Goal: Find specific page/section: Find specific page/section

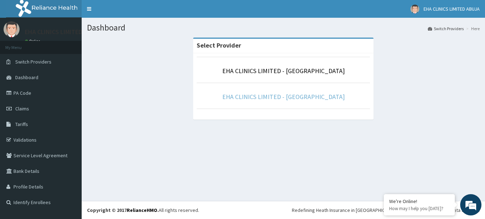
click at [291, 98] on link "EHA CLINICS LIMITED - [GEOGRAPHIC_DATA]" at bounding box center [283, 97] width 122 height 8
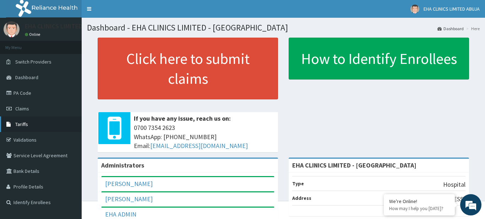
click at [24, 126] on span "Tariffs" at bounding box center [21, 124] width 13 height 6
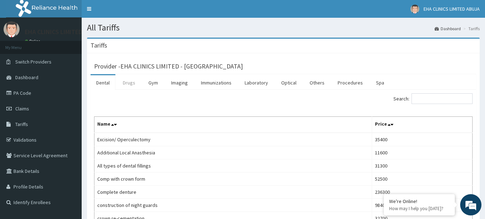
click at [130, 82] on link "Drugs" at bounding box center [129, 82] width 24 height 15
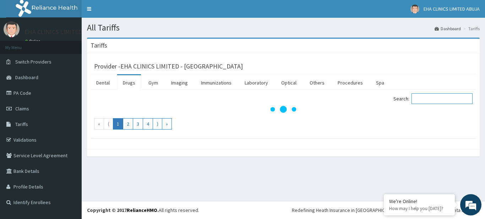
click at [431, 103] on input "Search:" at bounding box center [441, 98] width 61 height 11
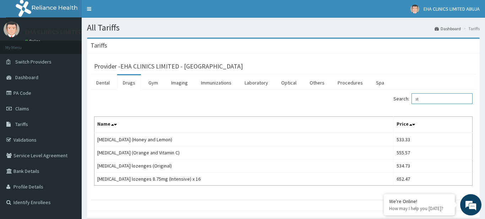
type input "s"
type input "emcap"
